Goal: Navigation & Orientation: Find specific page/section

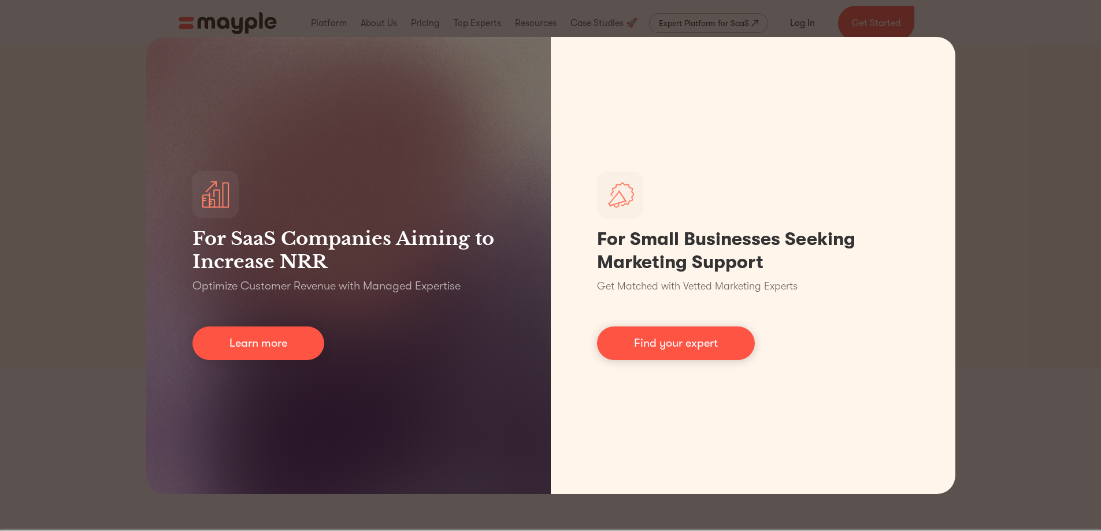
click at [1060, 305] on div "For SaaS Companies Aiming to Increase NRR Optimize Customer Revenue with Manage…" at bounding box center [550, 265] width 1101 height 531
click at [73, 58] on div "For SaaS Companies Aiming to Increase NRR Optimize Customer Revenue with Manage…" at bounding box center [550, 265] width 1101 height 531
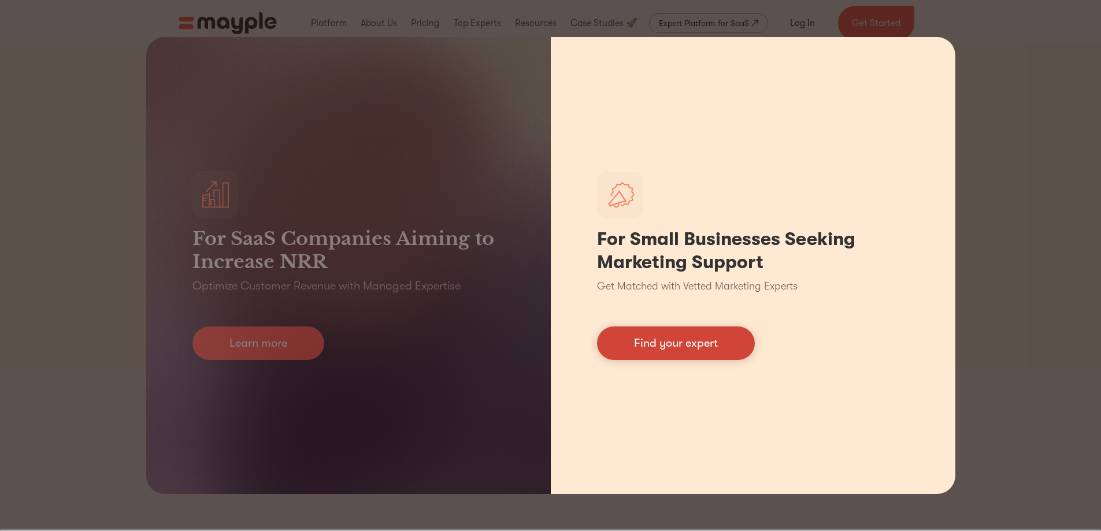
click at [667, 341] on link "Find your expert" at bounding box center [676, 343] width 158 height 34
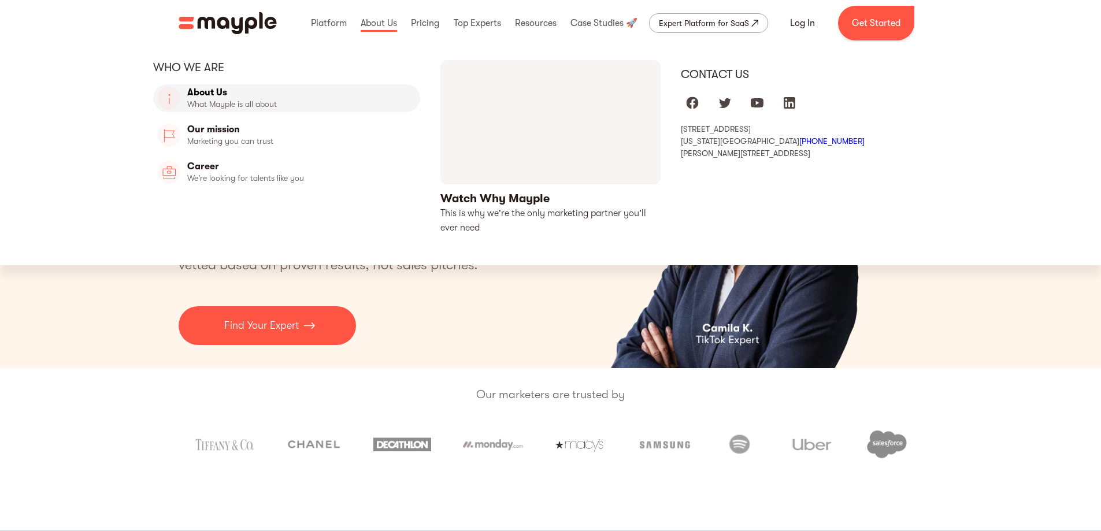
click at [263, 102] on link "About Us" at bounding box center [287, 98] width 268 height 28
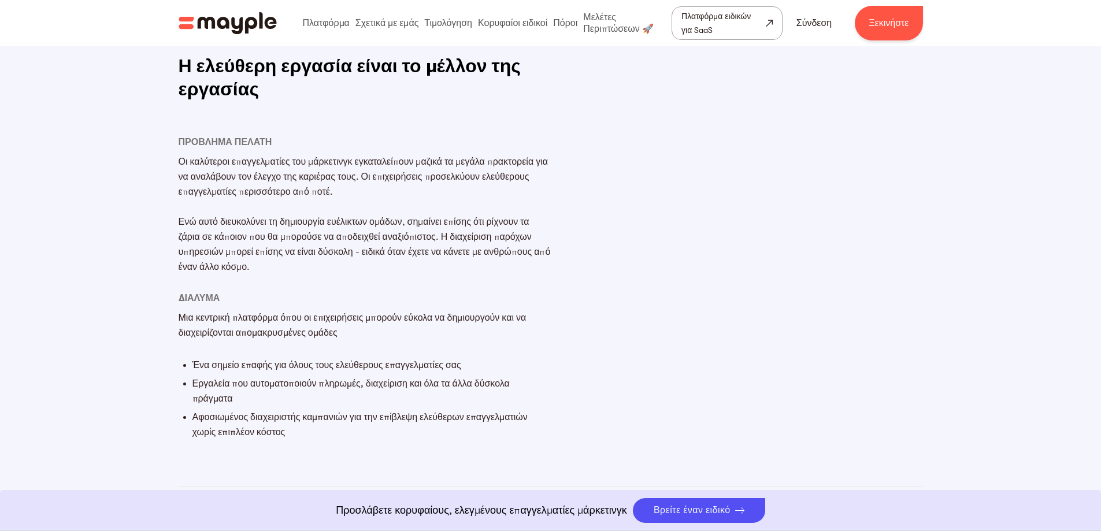
scroll to position [1213, 0]
